Goal: Task Accomplishment & Management: Use online tool/utility

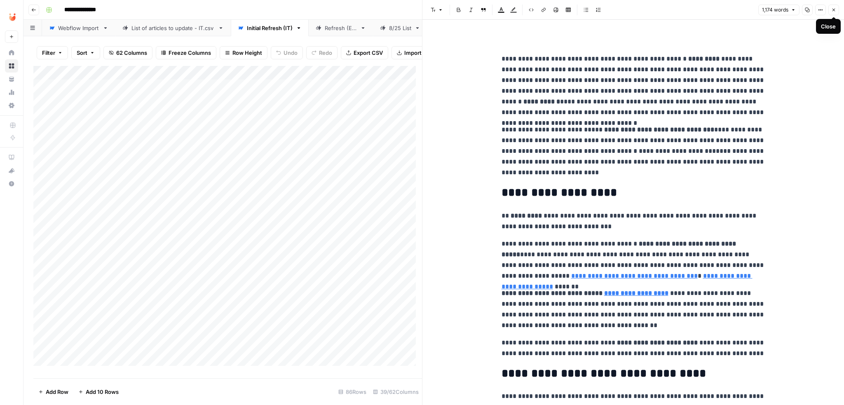
click at [833, 12] on button "Close" at bounding box center [833, 10] width 11 height 11
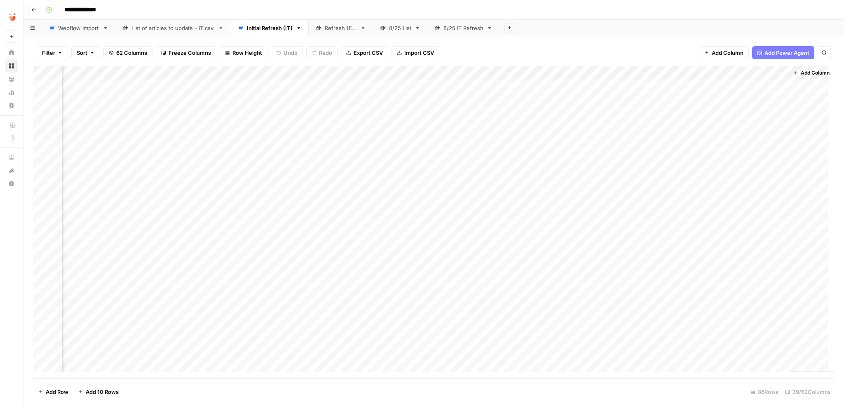
scroll to position [0, 2510]
click at [687, 87] on div "Add Column" at bounding box center [433, 222] width 801 height 312
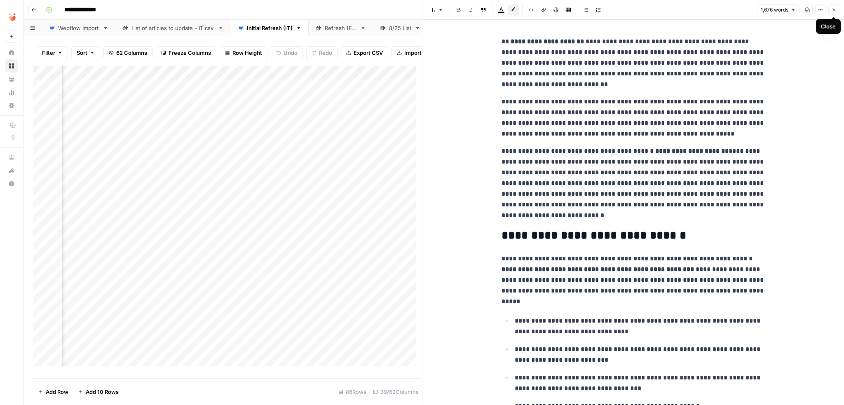
click at [833, 9] on icon "button" at bounding box center [833, 10] width 3 height 3
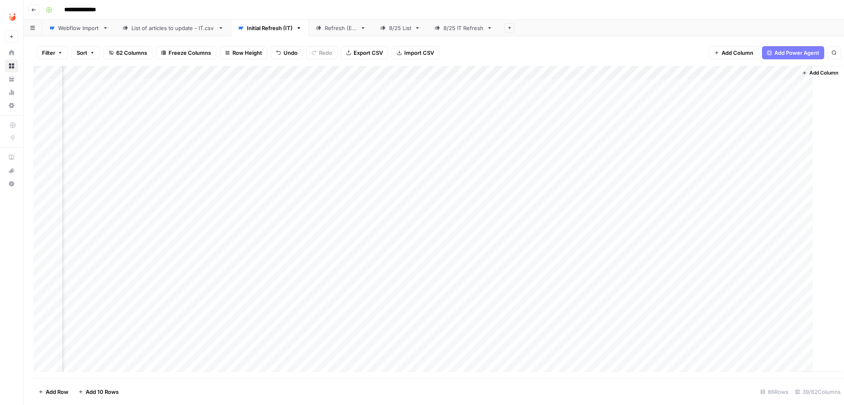
scroll to position [0, 2500]
click at [592, 54] on div "Filter Sort 62 Columns Freeze Columns Row Height Undo Redo Export CSV Import CS…" at bounding box center [433, 53] width 801 height 26
click at [596, 11] on div "**********" at bounding box center [438, 9] width 793 height 13
click at [170, 73] on div "Add Column" at bounding box center [433, 222] width 801 height 312
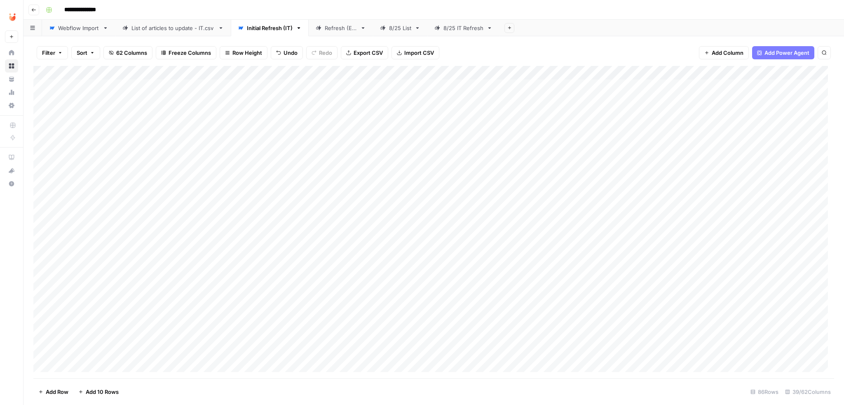
click at [318, 72] on div "Add Column" at bounding box center [433, 222] width 801 height 312
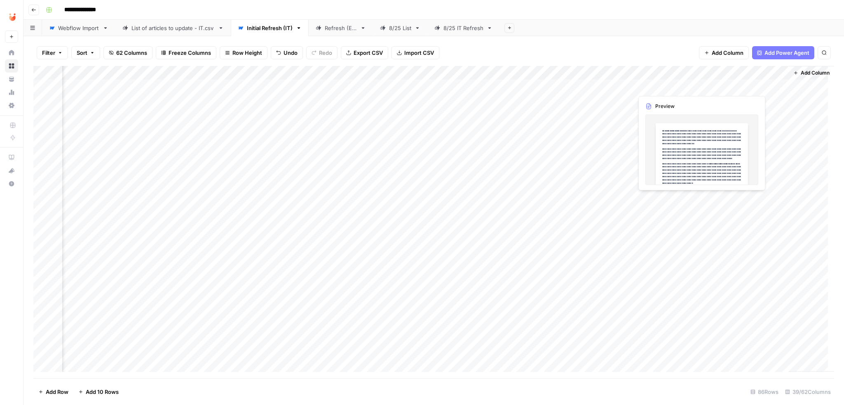
click at [690, 86] on div "Add Column" at bounding box center [433, 222] width 801 height 312
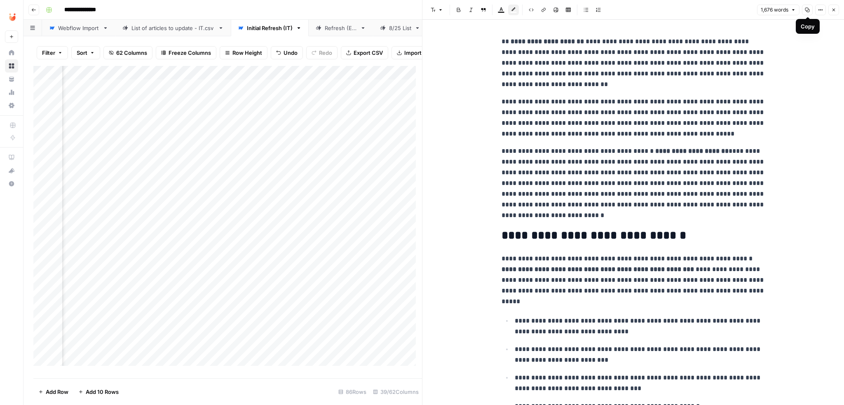
click at [808, 9] on icon "button" at bounding box center [807, 9] width 5 height 5
click at [819, 9] on icon "button" at bounding box center [820, 9] width 5 height 5
click at [664, 12] on div "Font style Bold Italic Block quote Text color Highlight color Code block Link I…" at bounding box center [590, 10] width 327 height 11
